Goal: Task Accomplishment & Management: Manage account settings

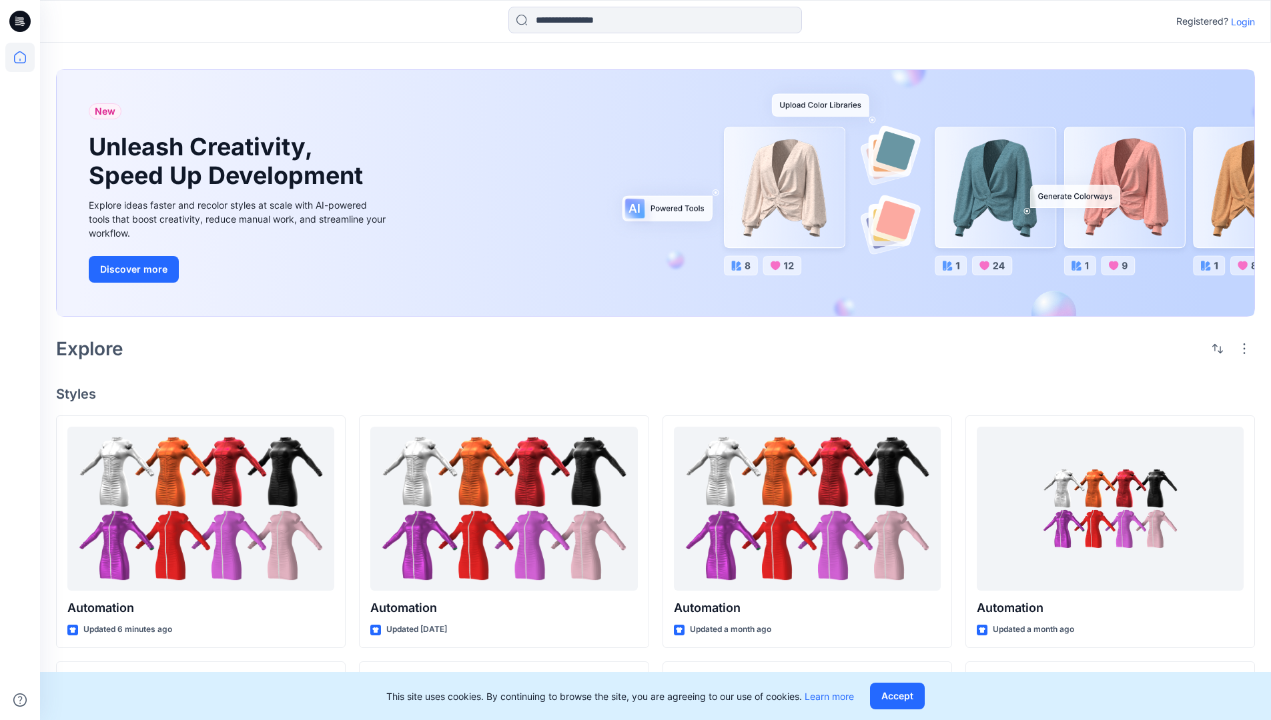
click at [1239, 21] on p "Login" at bounding box center [1242, 22] width 24 height 14
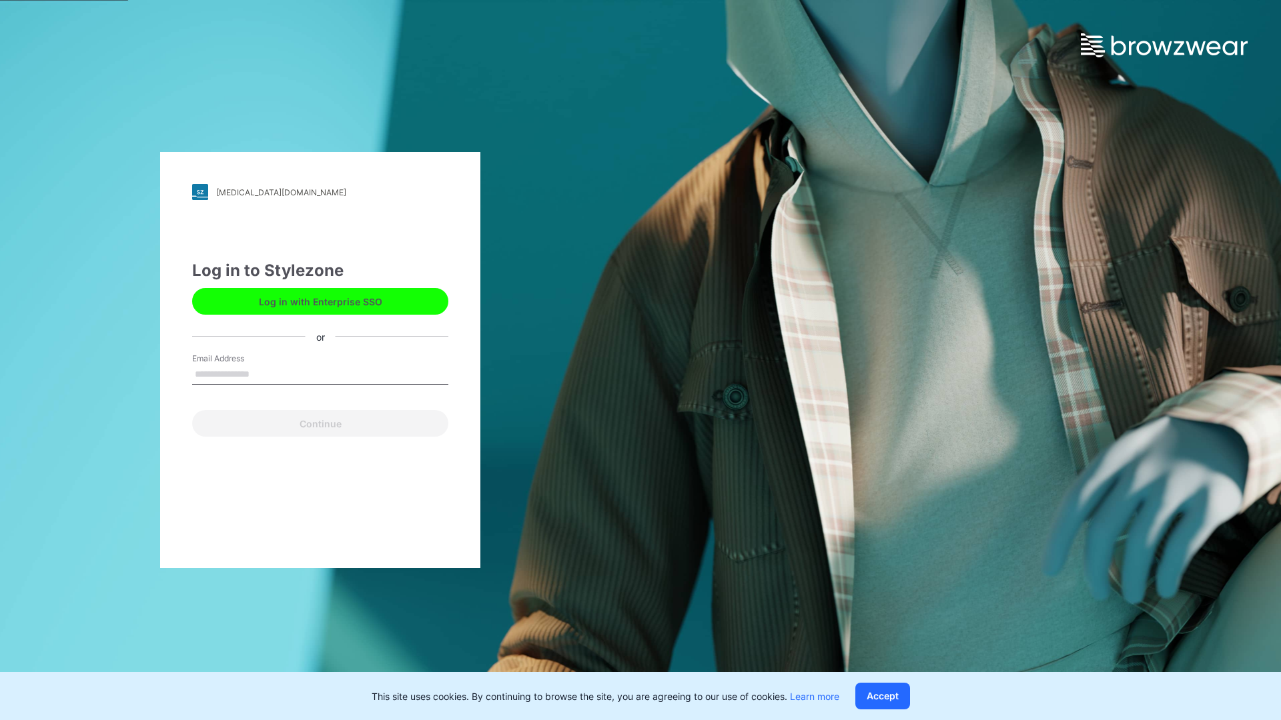
click at [263, 373] on input "Email Address" at bounding box center [320, 375] width 256 height 20
type input "**********"
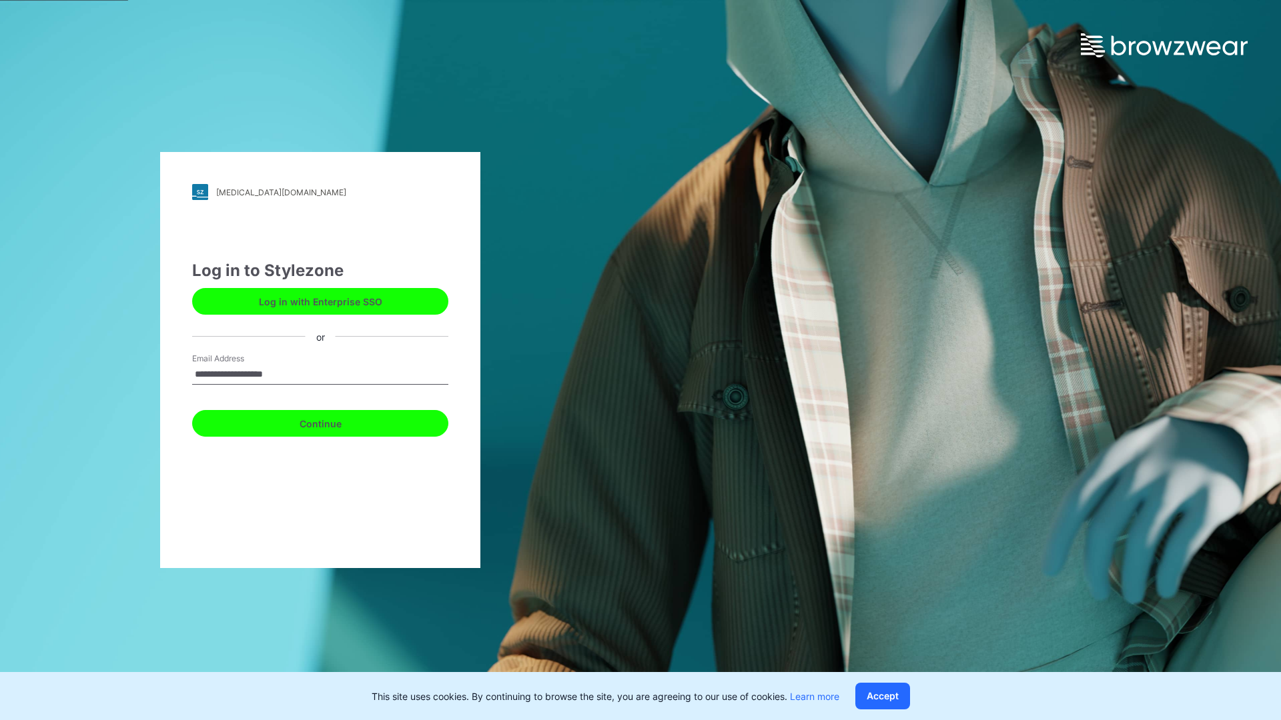
click at [335, 422] on button "Continue" at bounding box center [320, 423] width 256 height 27
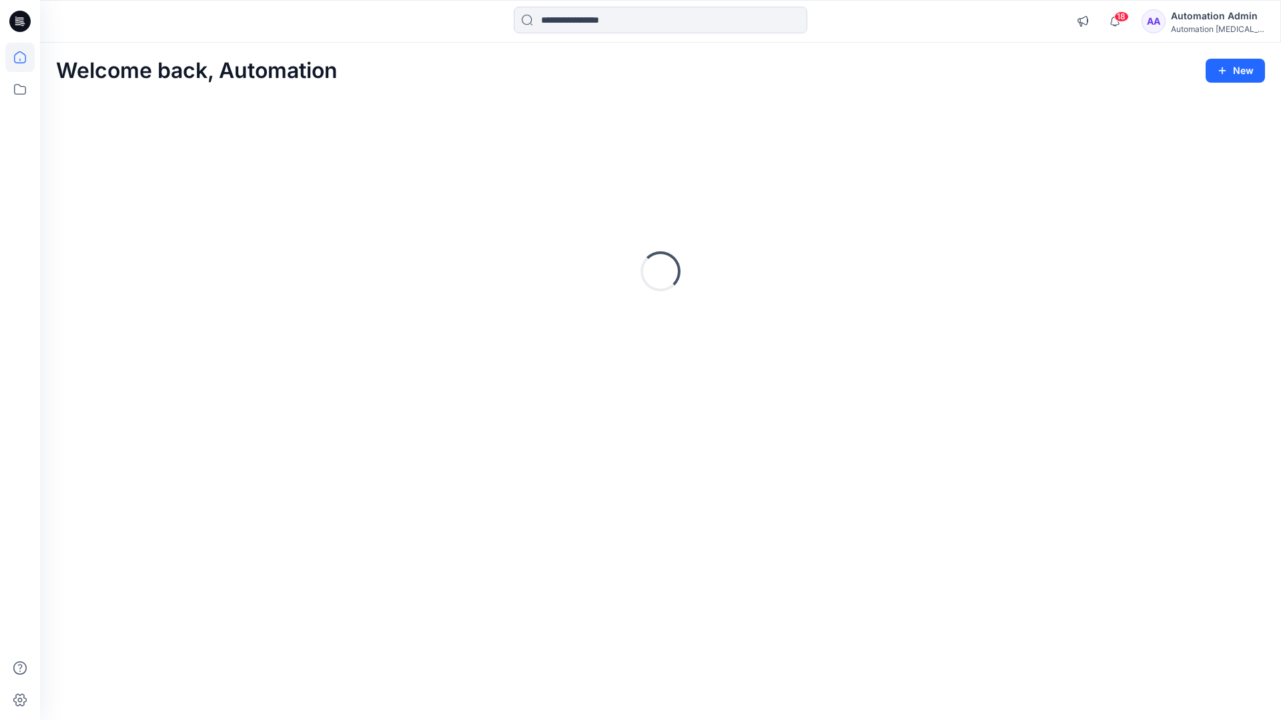
click at [25, 57] on icon at bounding box center [20, 57] width 12 height 12
click at [22, 87] on icon at bounding box center [19, 89] width 29 height 29
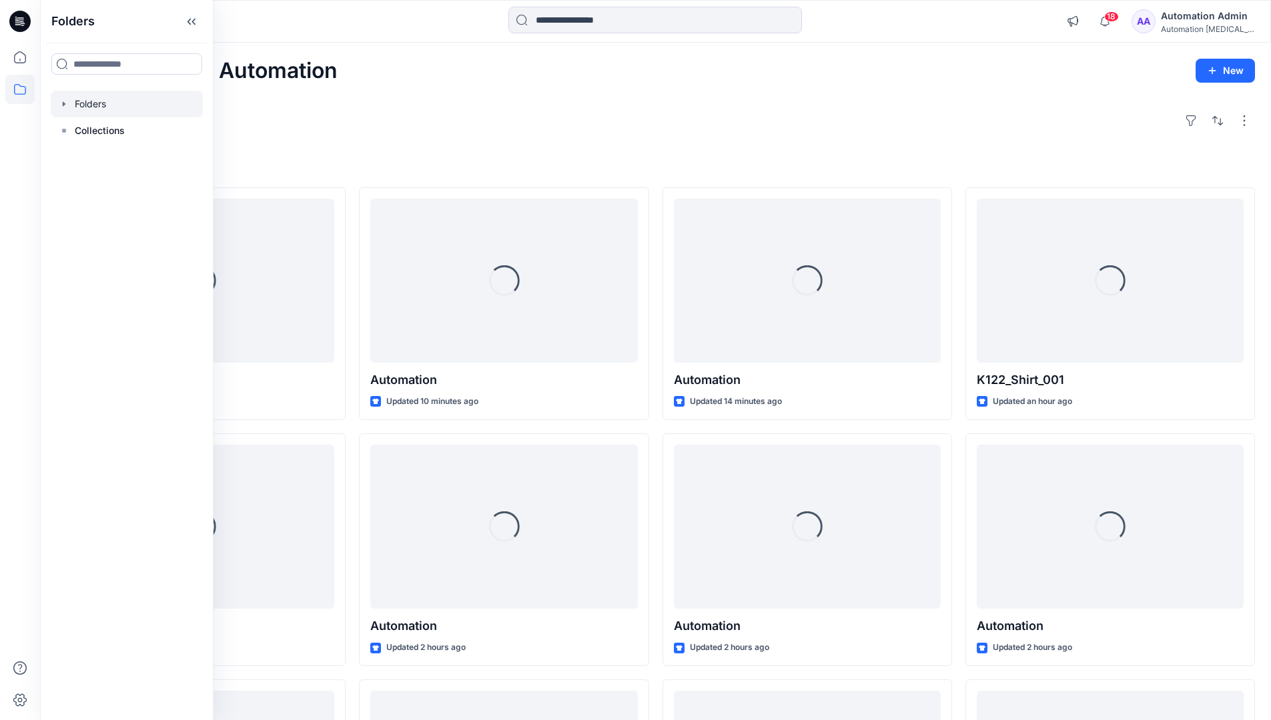
click at [103, 103] on div at bounding box center [127, 104] width 152 height 27
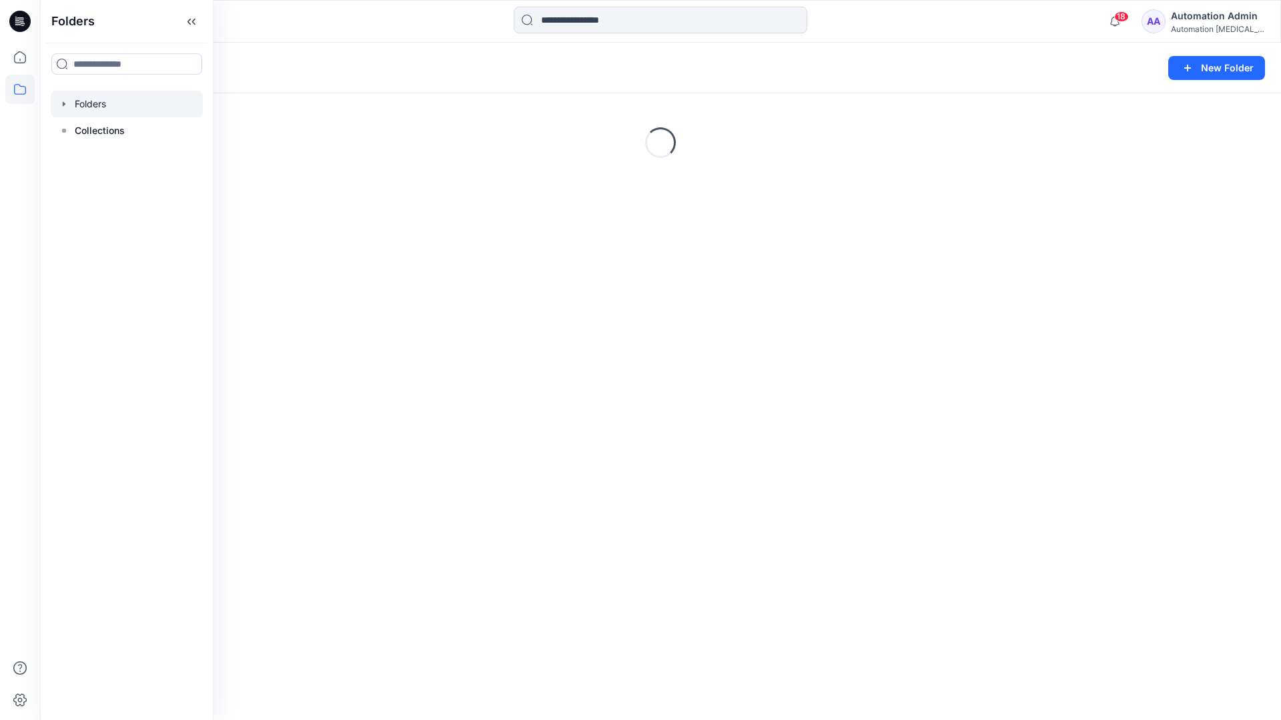
click at [478, 407] on div "Folders New Folder Loading..." at bounding box center [660, 382] width 1241 height 678
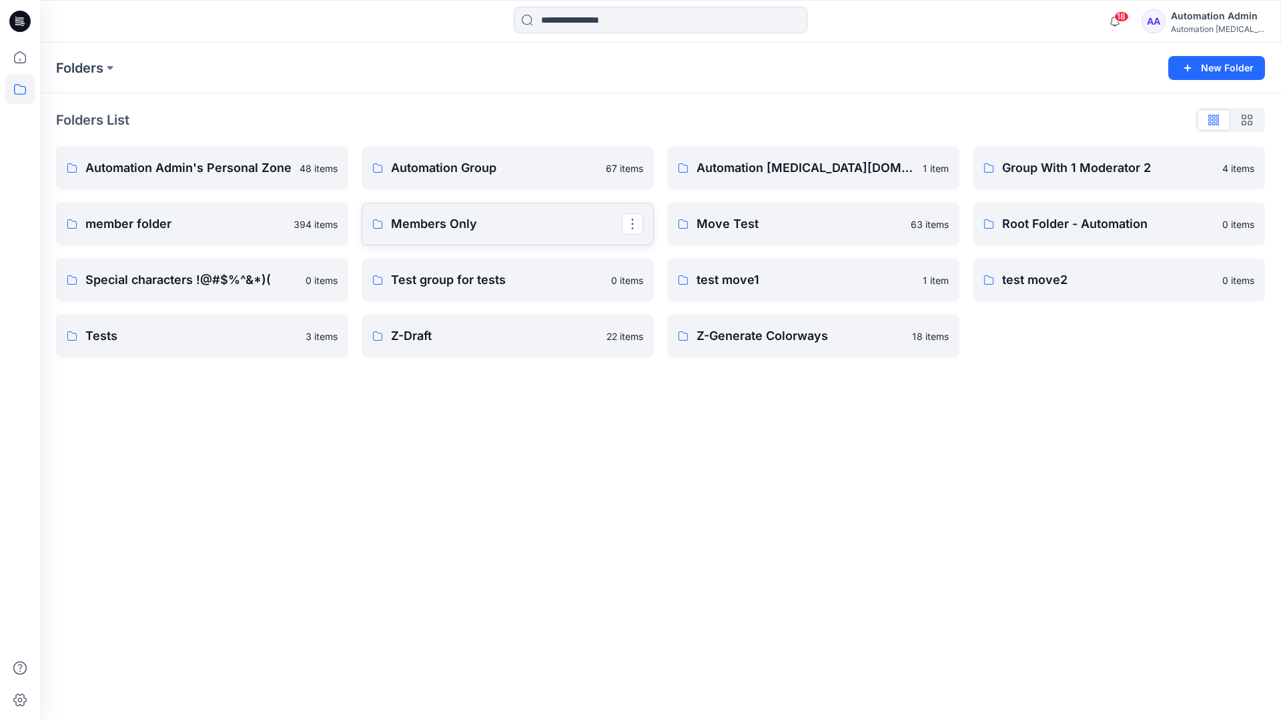
click at [504, 238] on link "Members Only" at bounding box center [507, 224] width 292 height 43
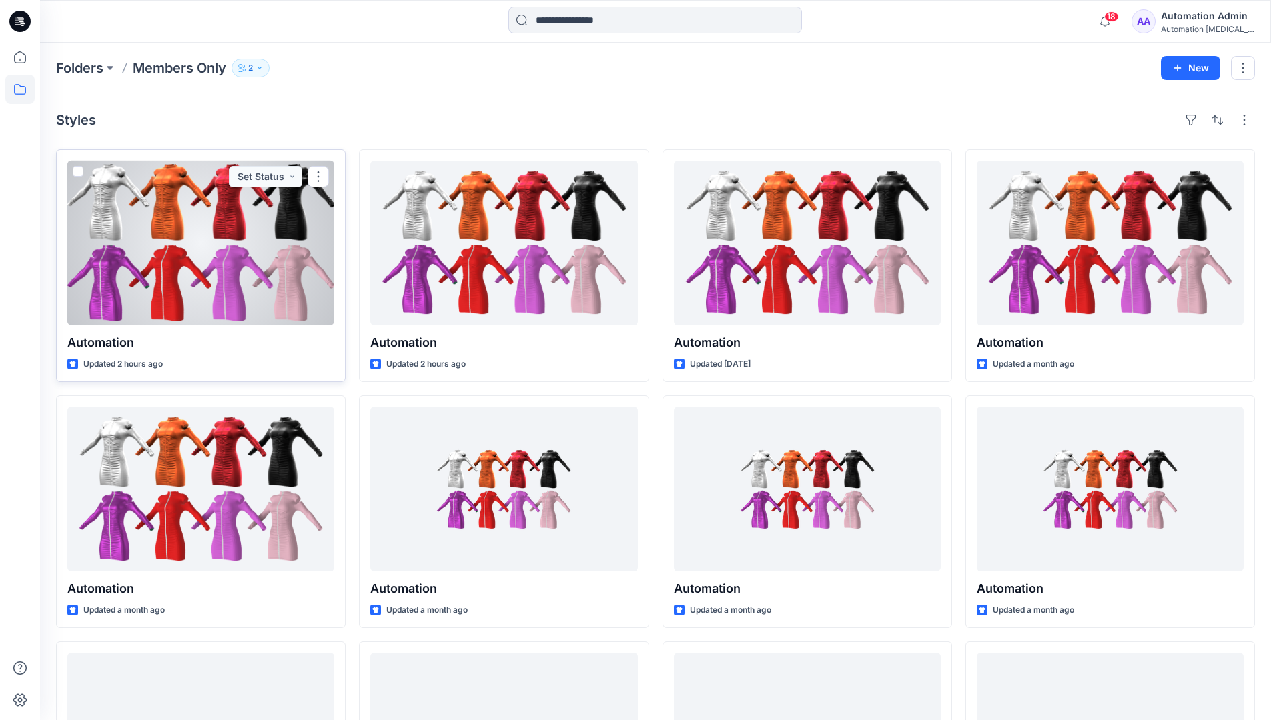
click at [79, 173] on span at bounding box center [78, 171] width 11 height 11
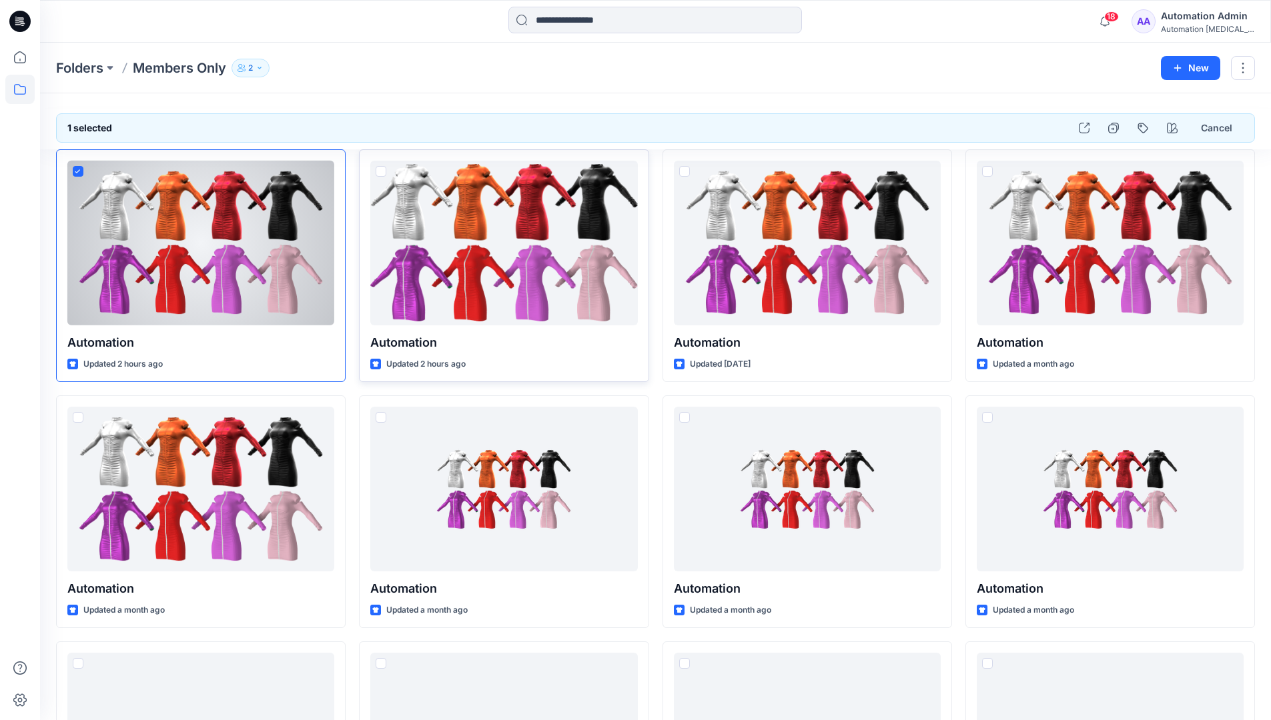
click at [378, 173] on span at bounding box center [380, 171] width 11 height 11
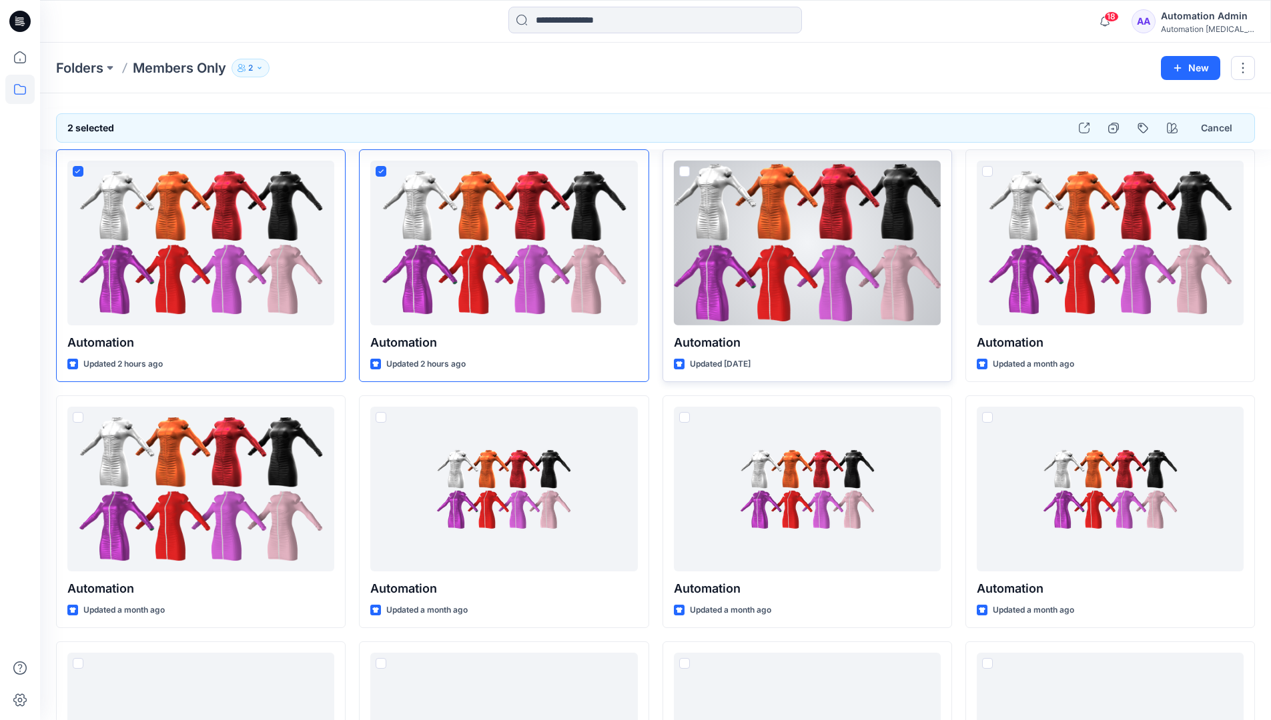
click at [684, 175] on span at bounding box center [684, 171] width 11 height 11
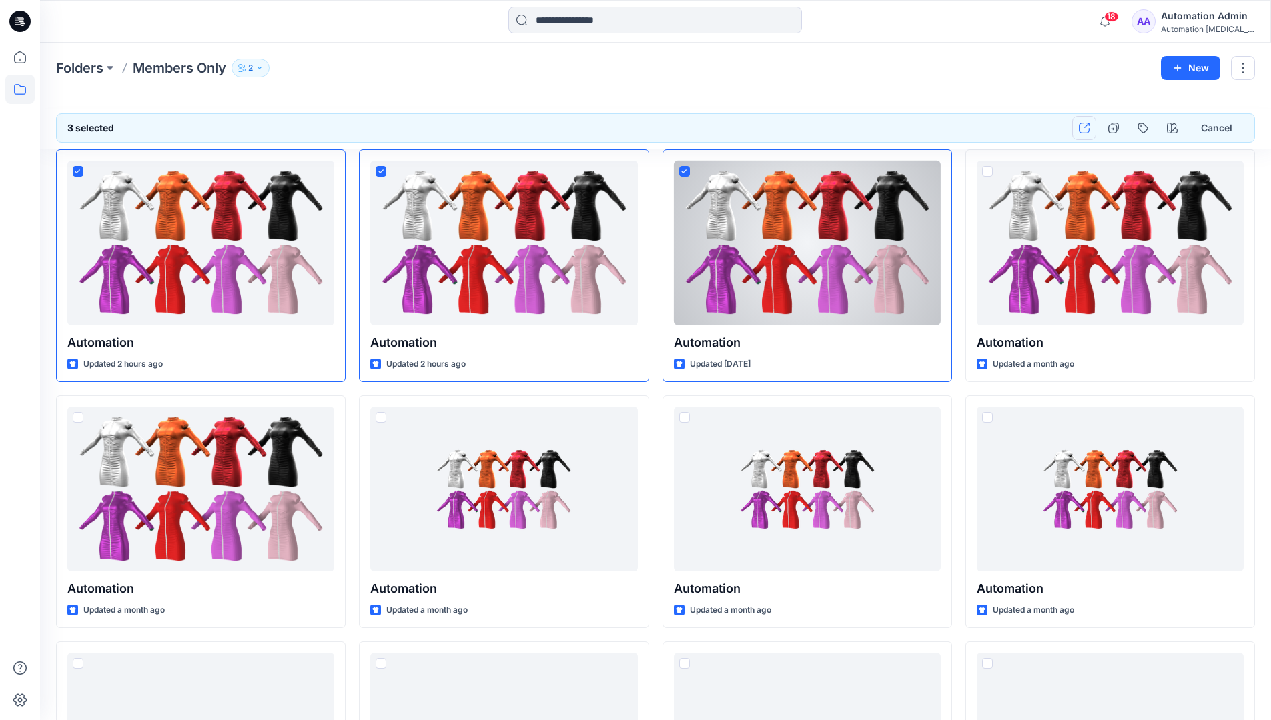
click at [1084, 127] on icon "button" at bounding box center [1083, 128] width 11 height 11
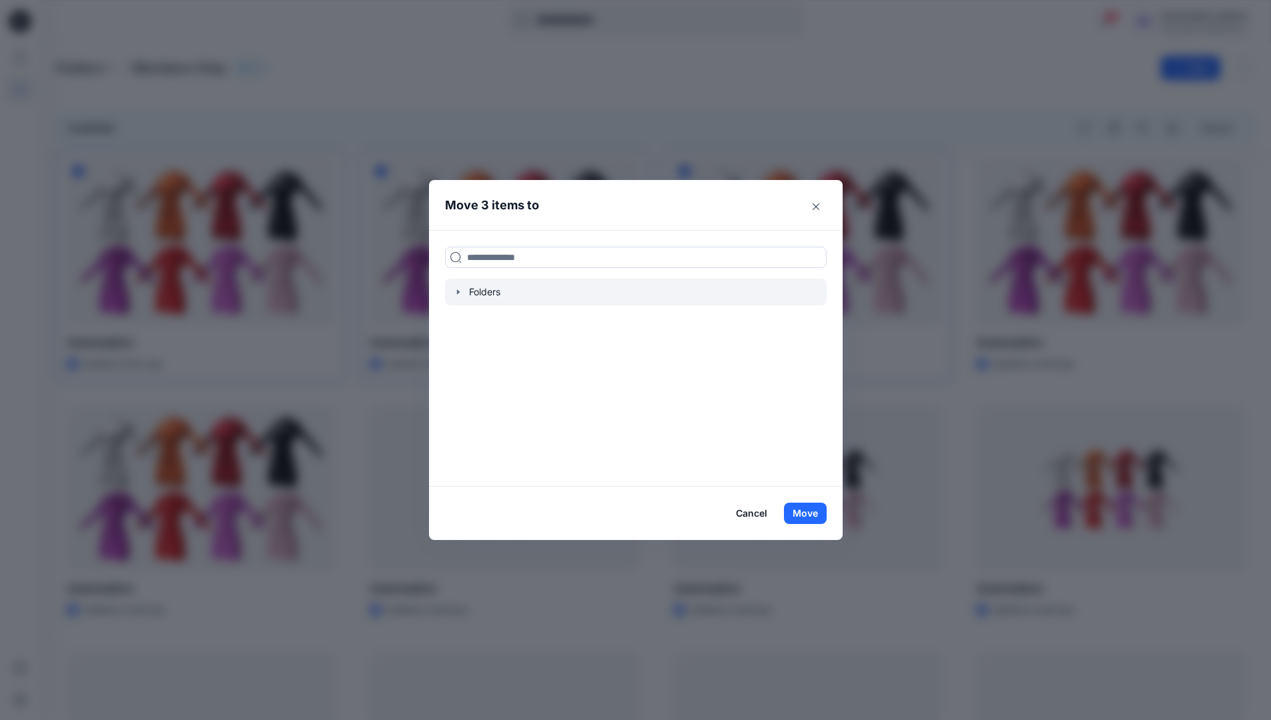
click at [464, 292] on icon "button" at bounding box center [458, 292] width 11 height 11
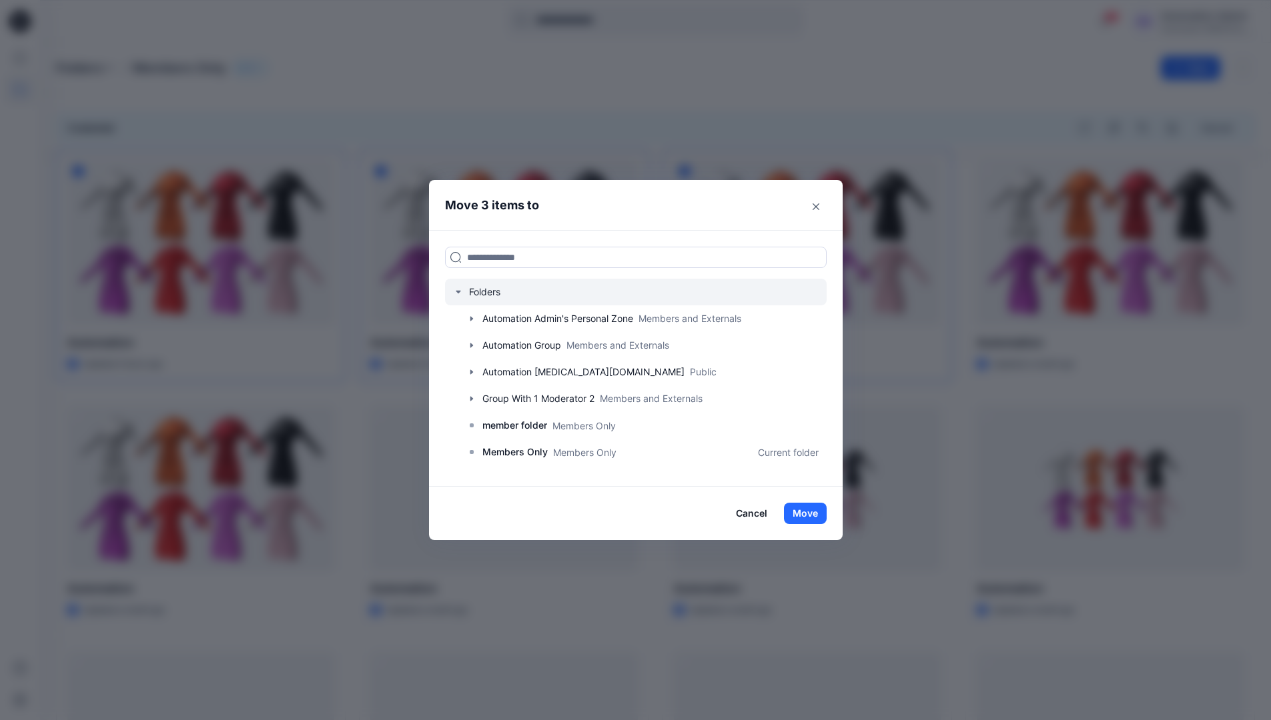
scroll to position [235, 0]
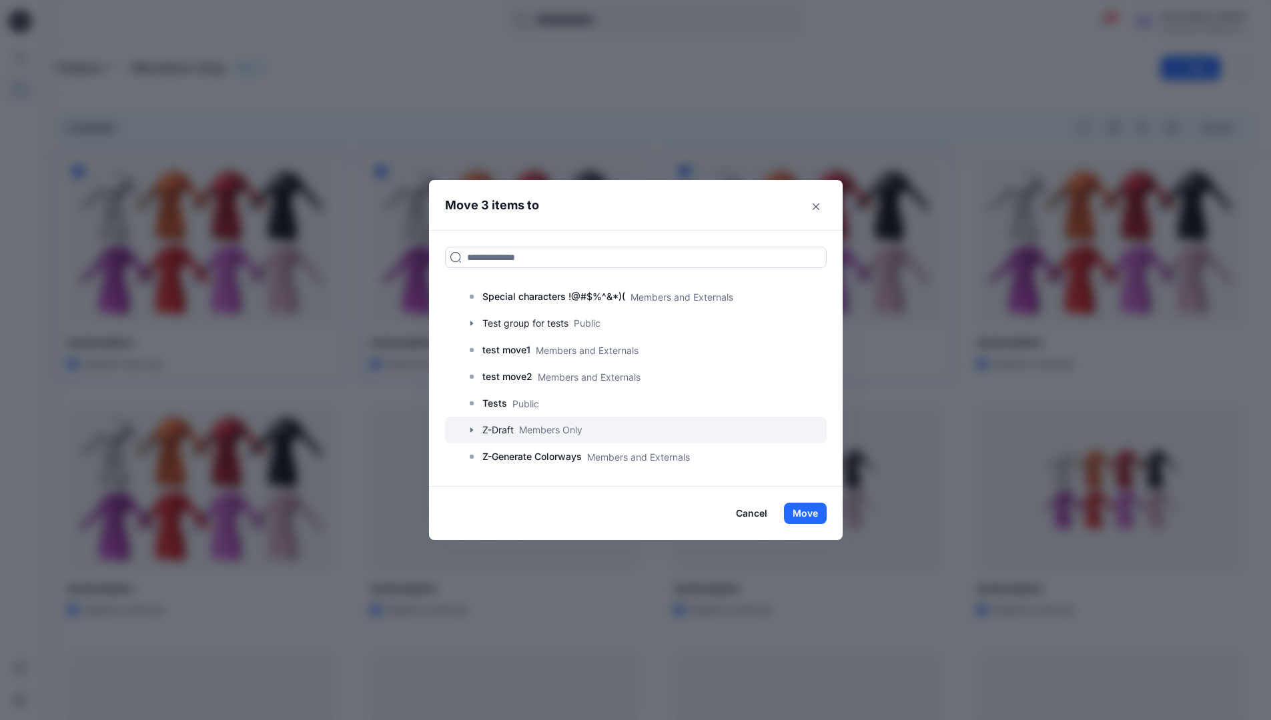
click at [474, 430] on icon "button" at bounding box center [471, 430] width 11 height 11
click at [528, 459] on p "A-Draft" at bounding box center [512, 457] width 32 height 16
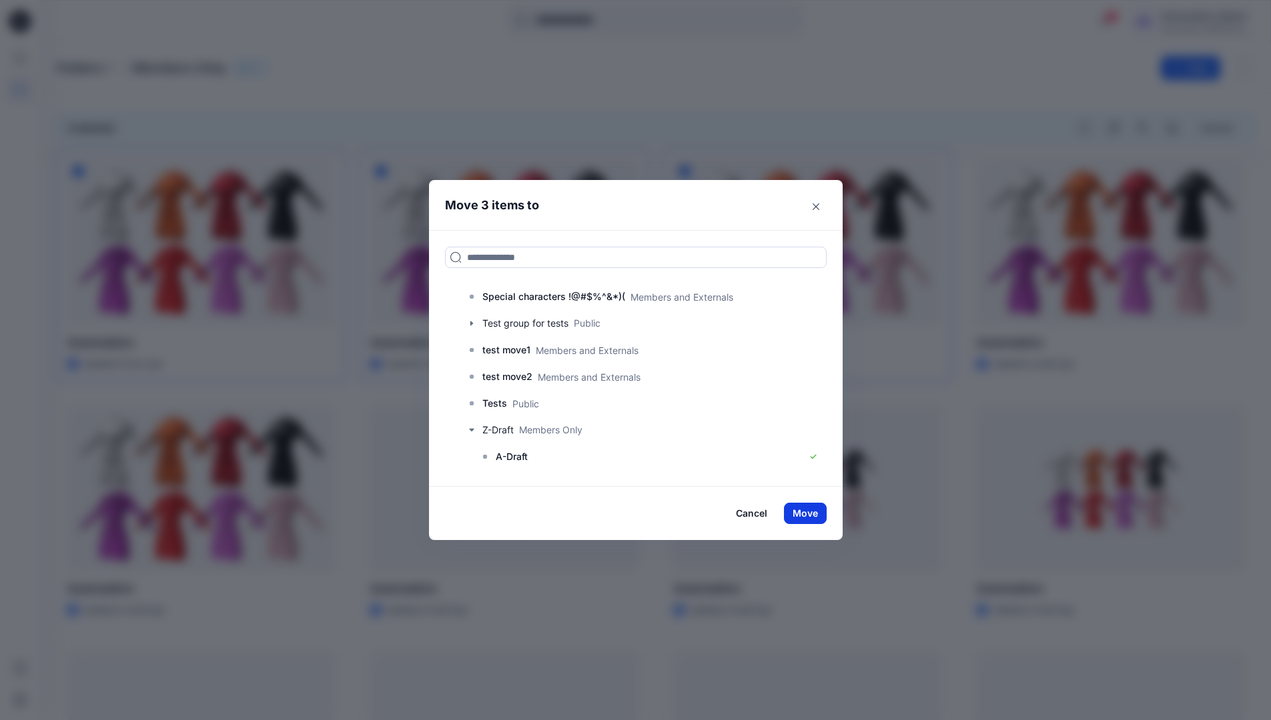
click at [818, 512] on button "Move" at bounding box center [805, 513] width 43 height 21
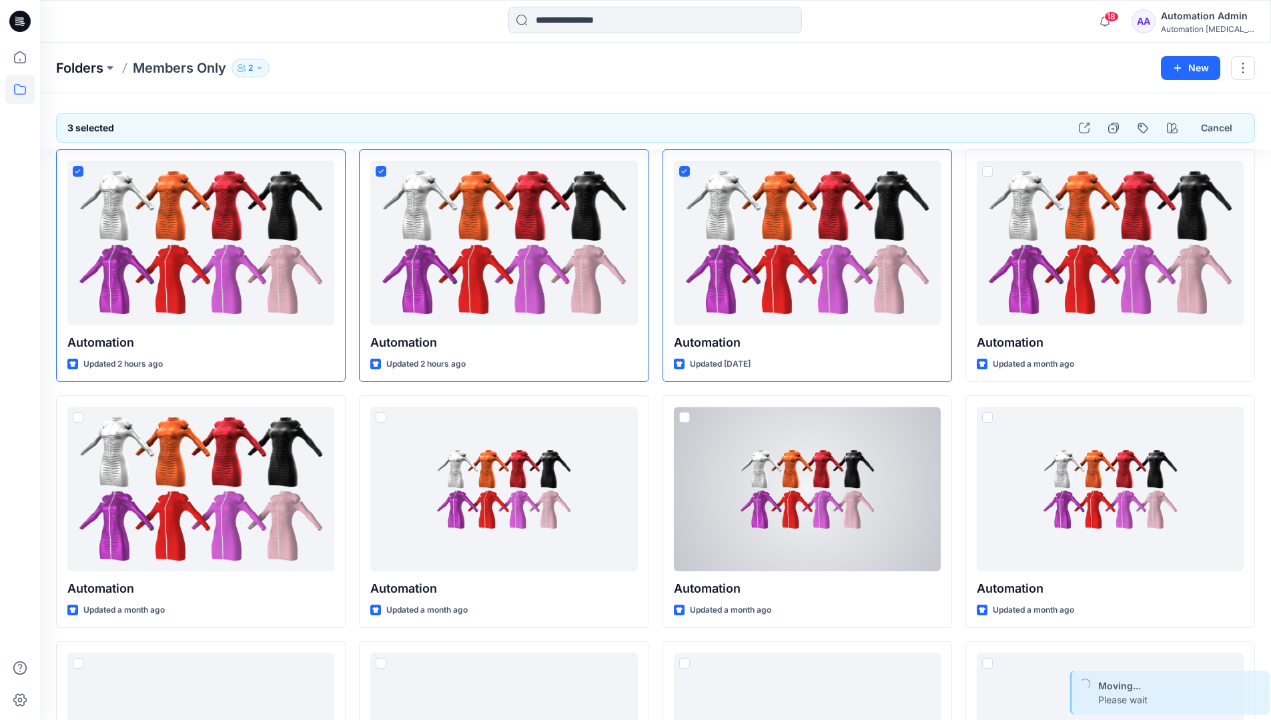
click at [71, 69] on p "Folders" at bounding box center [79, 68] width 47 height 19
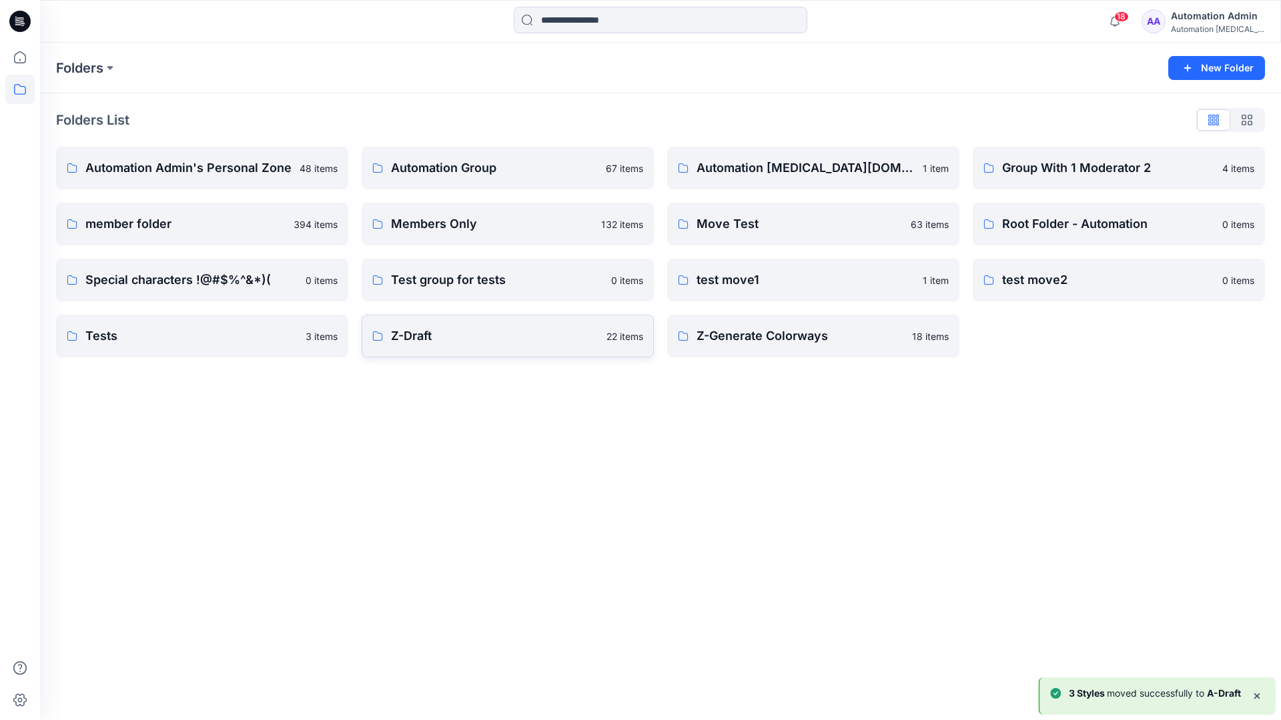
click at [535, 347] on link "Z-Draft 22 items" at bounding box center [507, 336] width 292 height 43
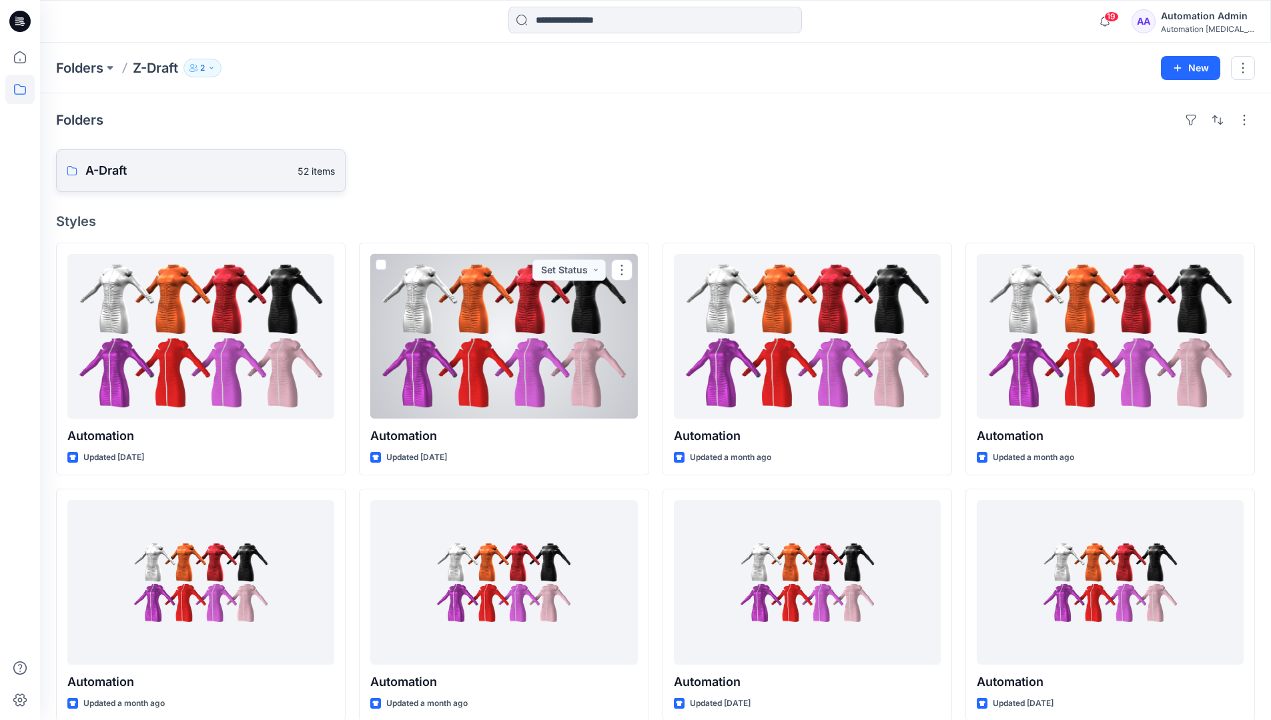
click at [146, 175] on p "A-Draft" at bounding box center [187, 170] width 204 height 19
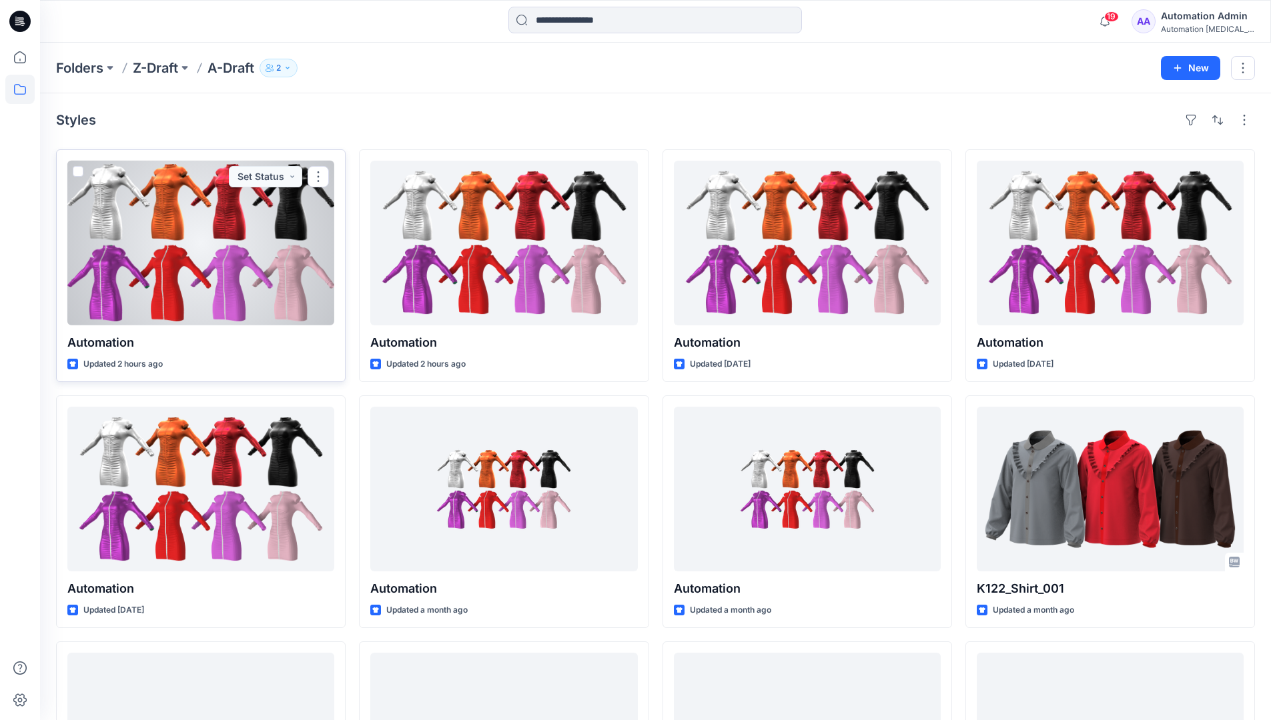
click at [77, 175] on span at bounding box center [78, 171] width 11 height 11
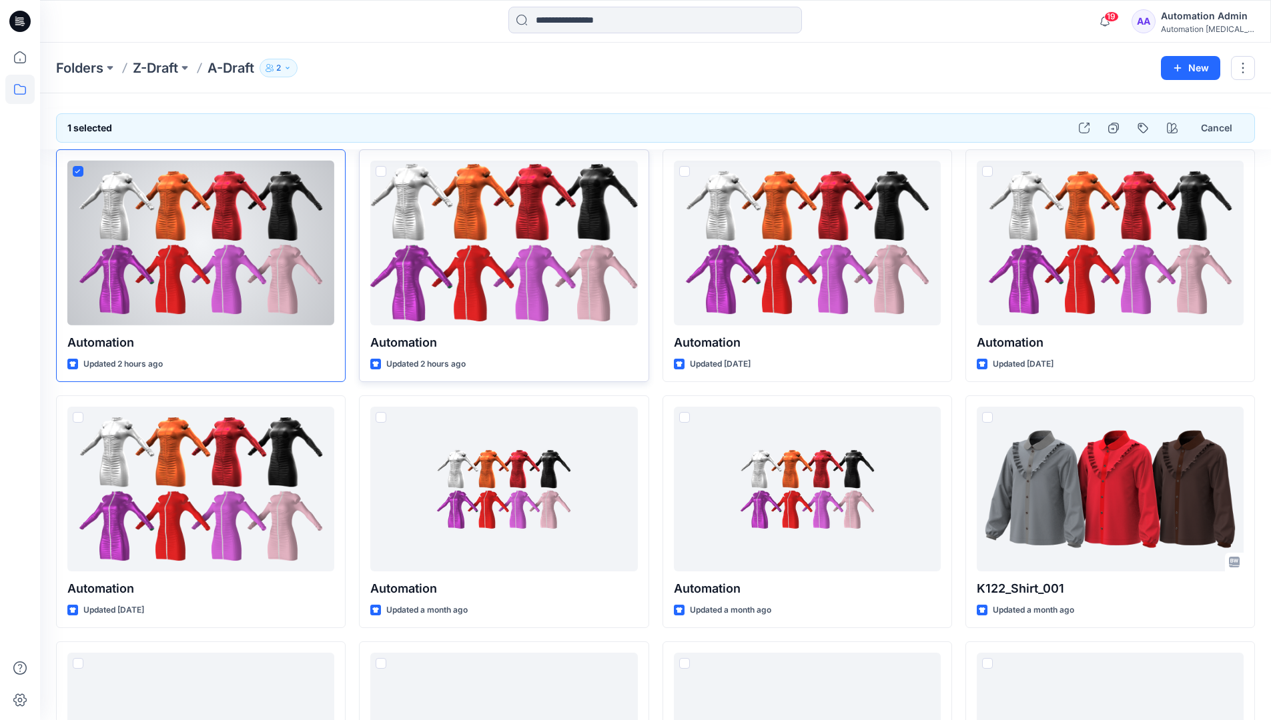
click at [380, 174] on span at bounding box center [380, 171] width 11 height 11
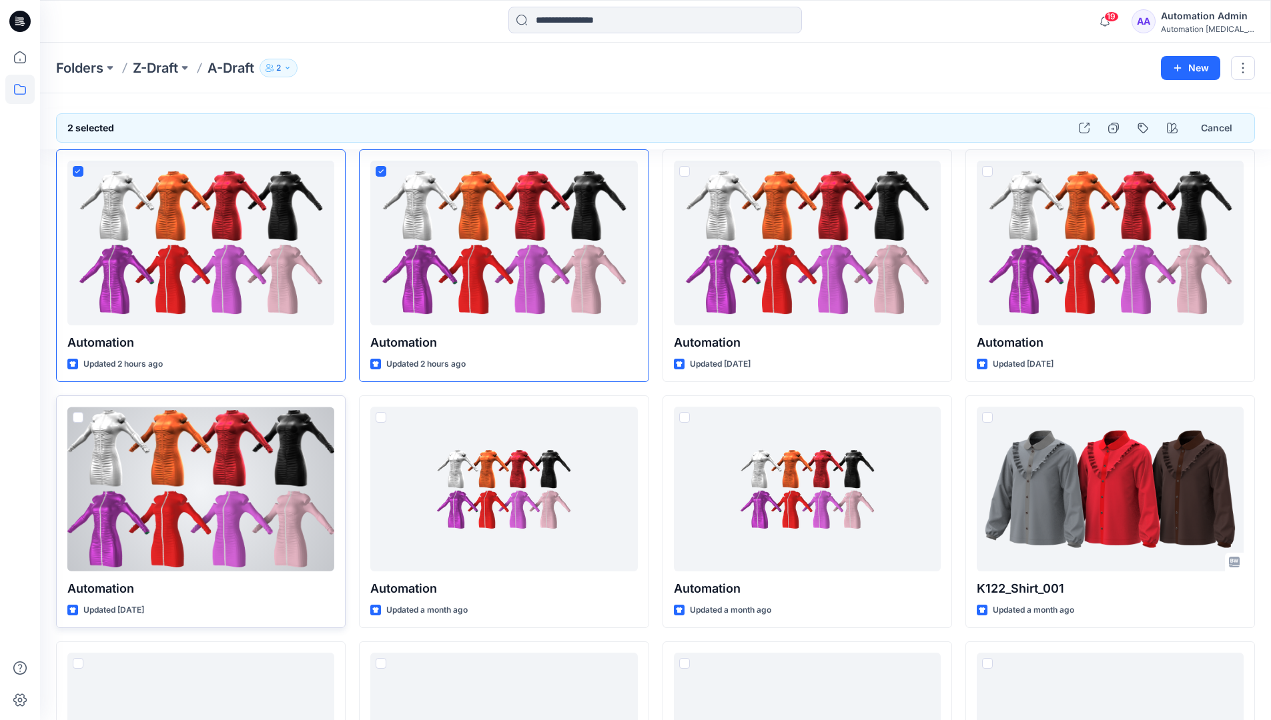
click at [79, 420] on span at bounding box center [78, 417] width 11 height 11
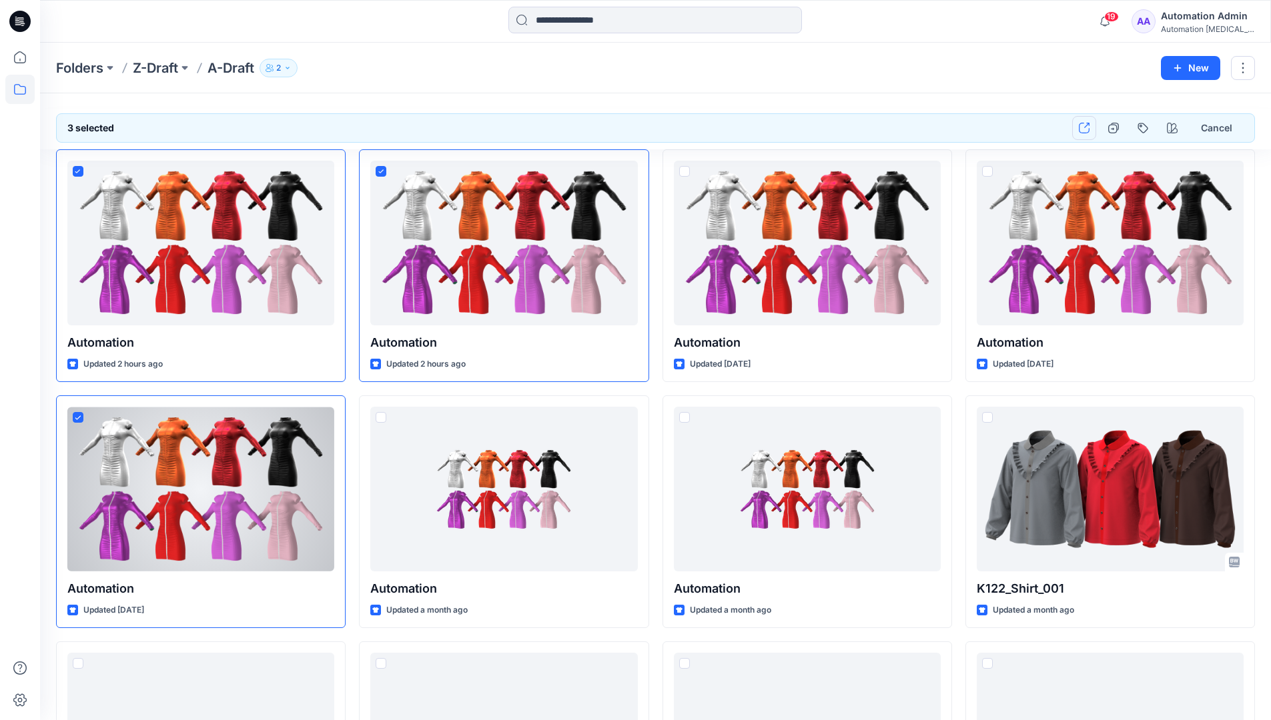
click at [1087, 133] on button "button" at bounding box center [1084, 128] width 24 height 24
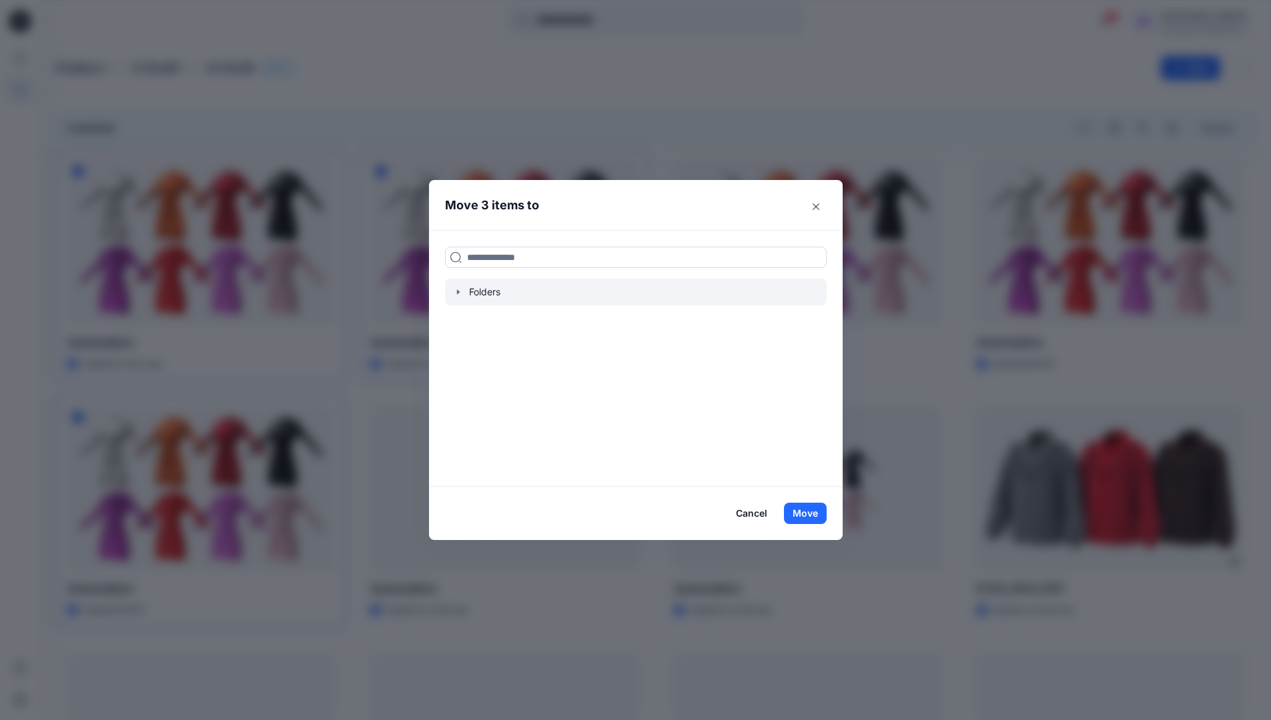
click at [459, 292] on icon "button" at bounding box center [457, 291] width 3 height 5
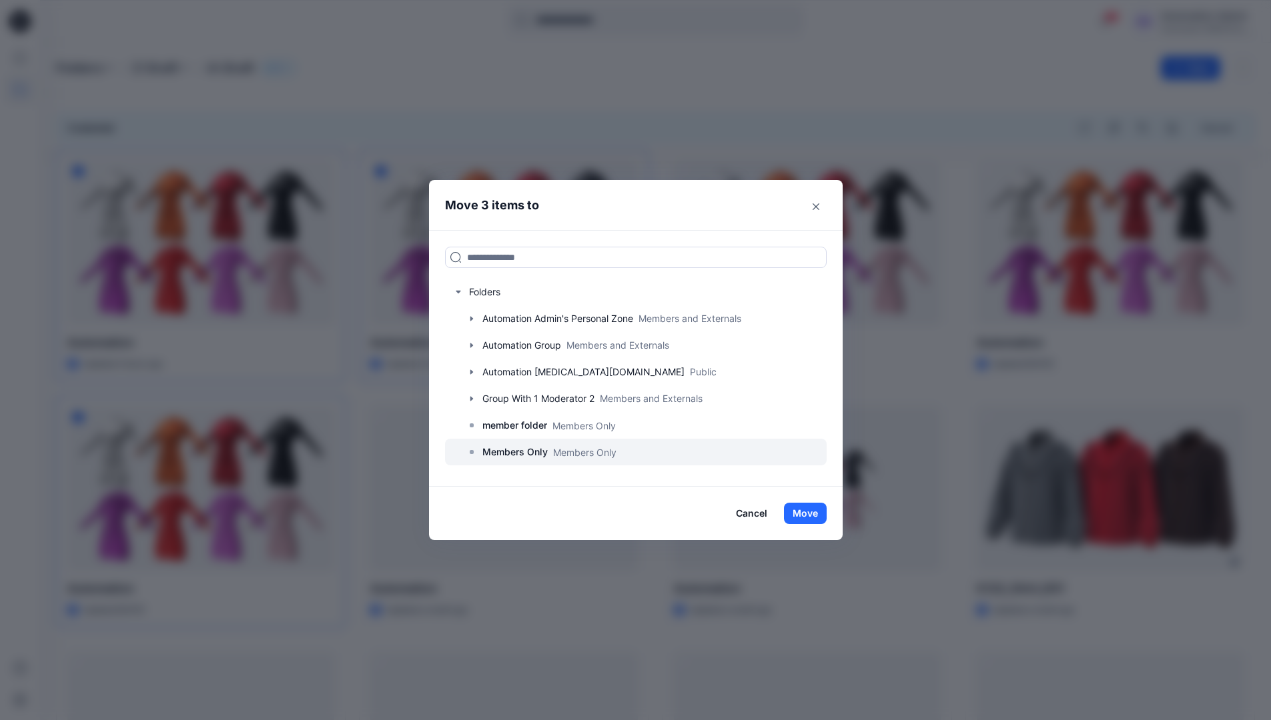
click at [522, 450] on p "Members Only" at bounding box center [514, 452] width 65 height 16
click at [810, 514] on button "Move" at bounding box center [805, 513] width 43 height 21
click at [1185, 23] on div "Automation Admin" at bounding box center [1206, 16] width 93 height 16
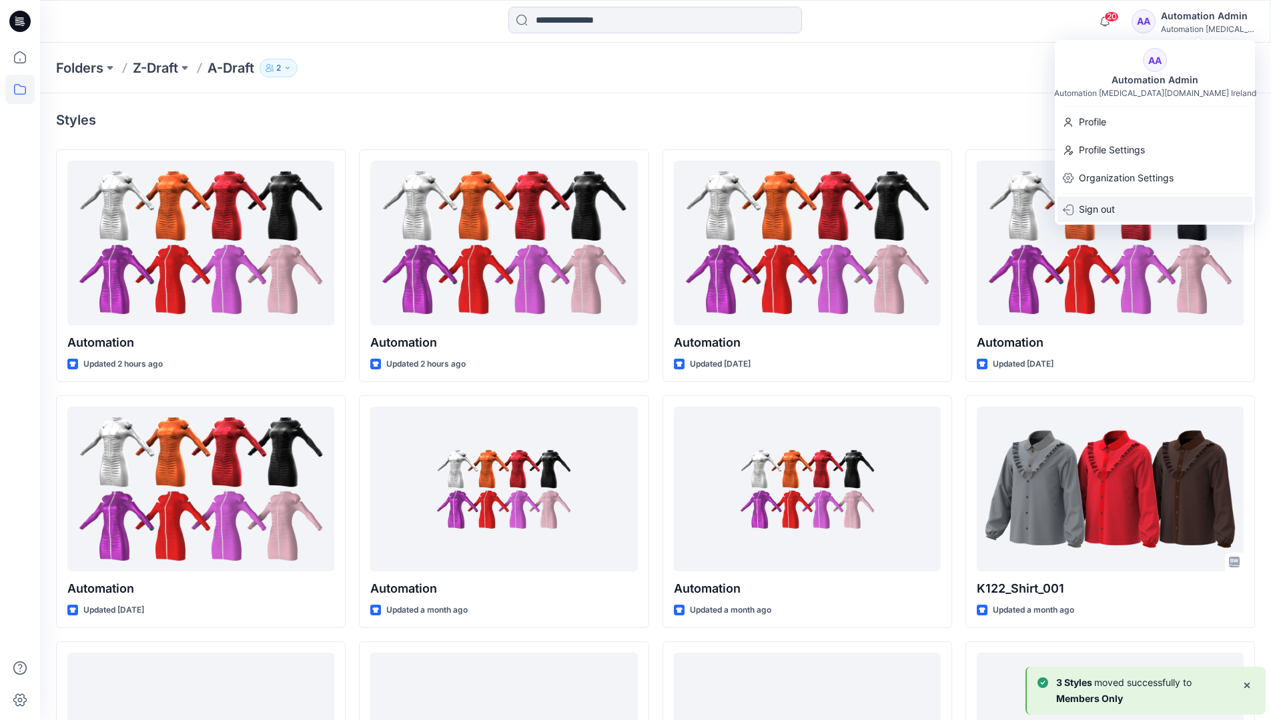
click at [1117, 202] on div "Sign out" at bounding box center [1154, 209] width 195 height 25
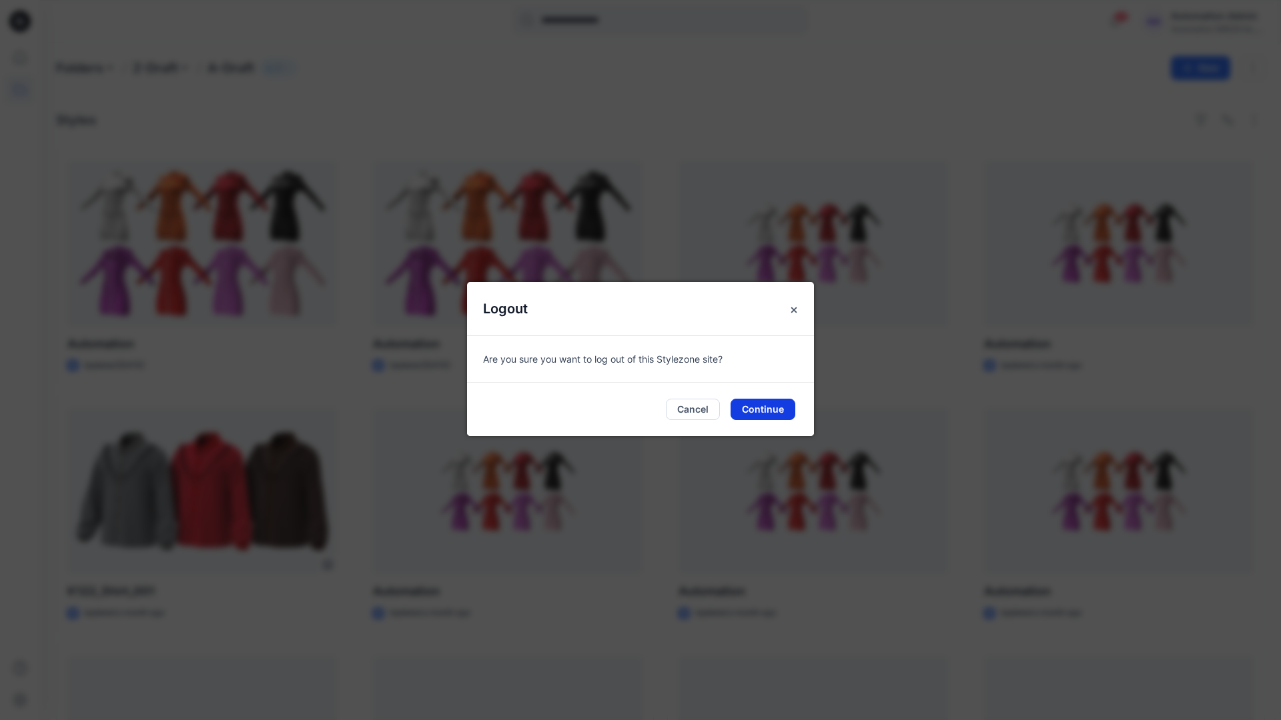
click at [753, 404] on button "Continue" at bounding box center [762, 409] width 65 height 21
